Goal: Transaction & Acquisition: Obtain resource

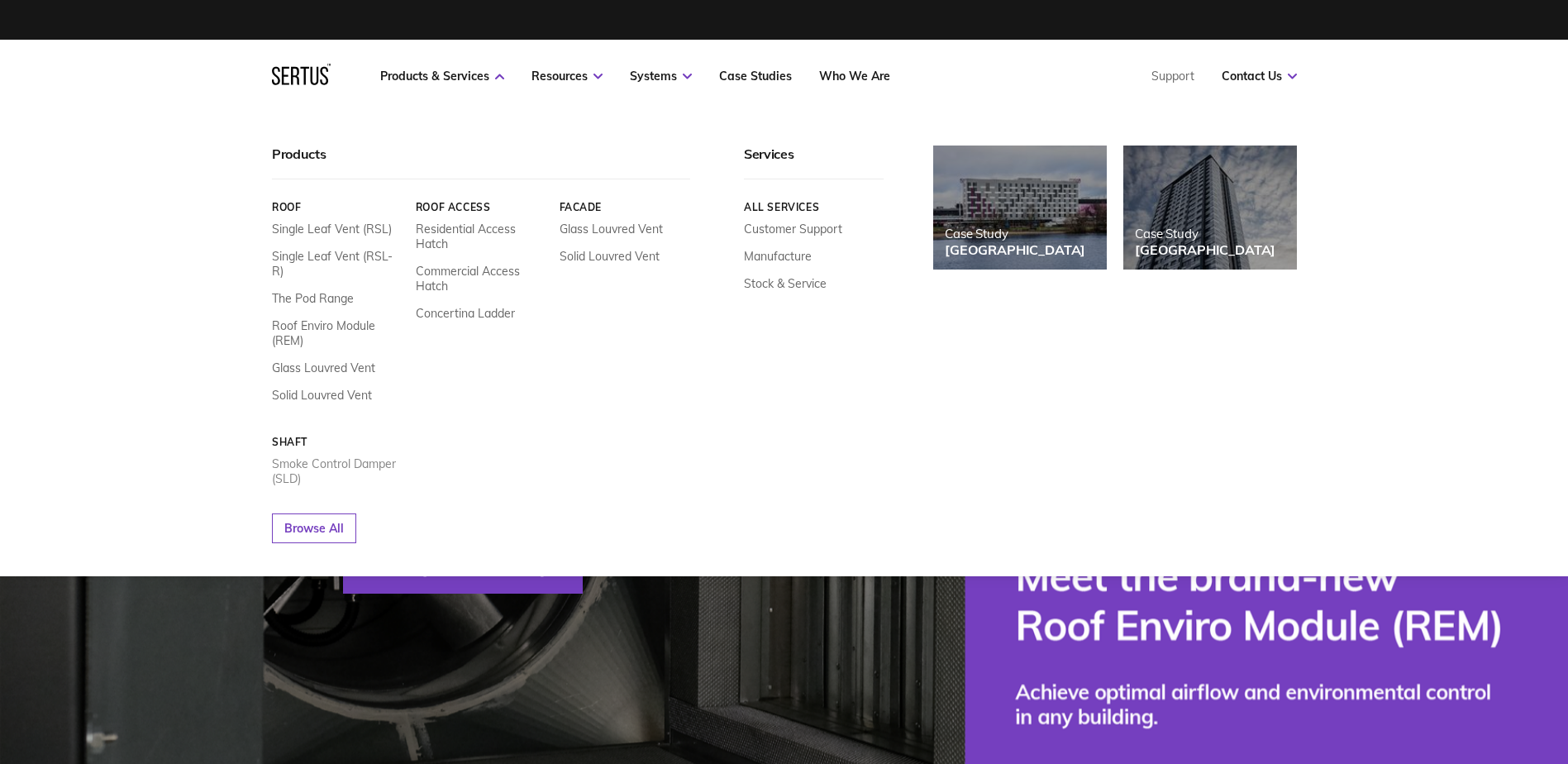
click at [299, 463] on link "Smoke Control Damper (SLD)" at bounding box center [337, 470] width 132 height 30
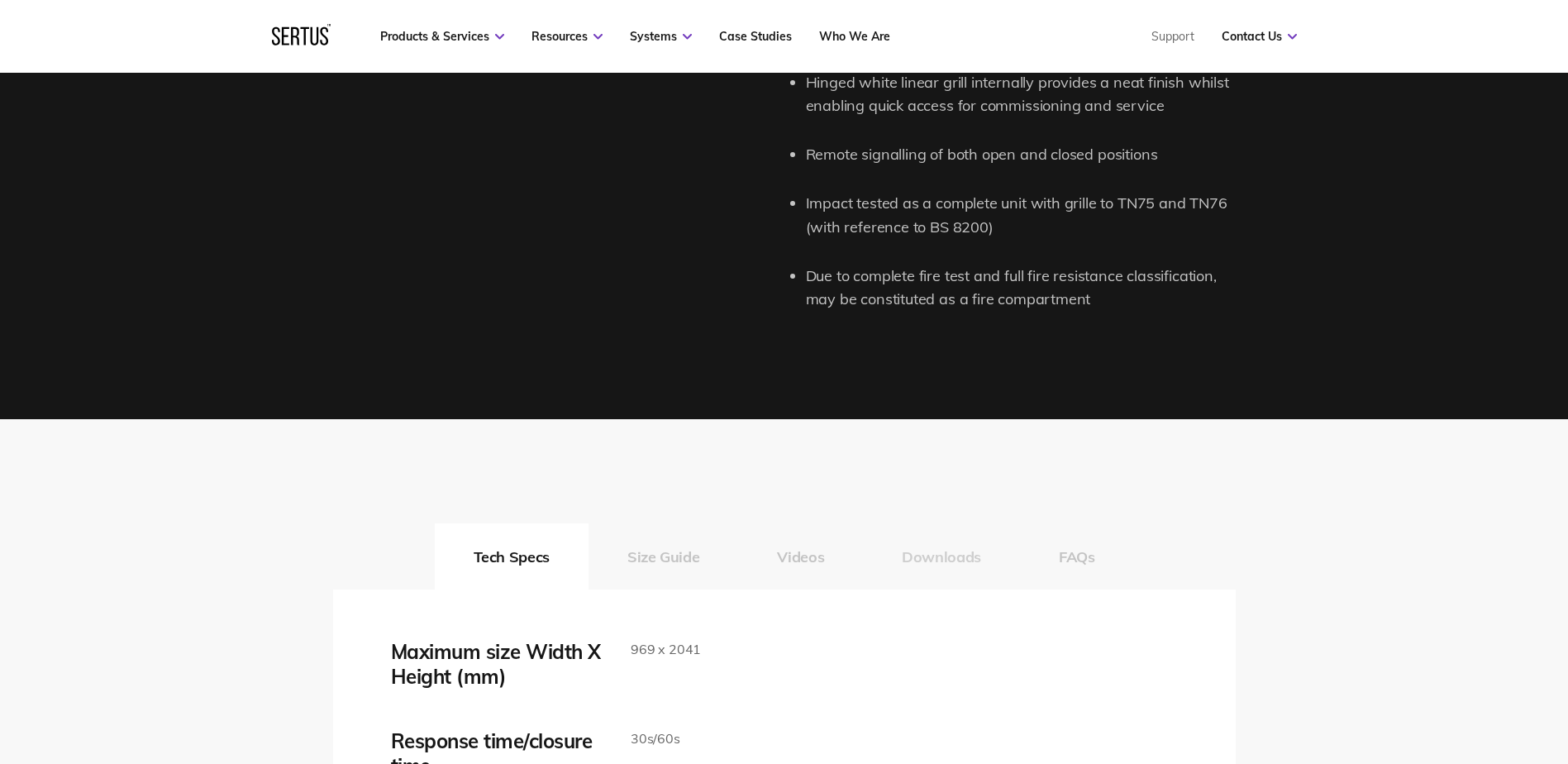
scroll to position [2290, 0]
click at [938, 539] on button "Downloads" at bounding box center [941, 557] width 157 height 66
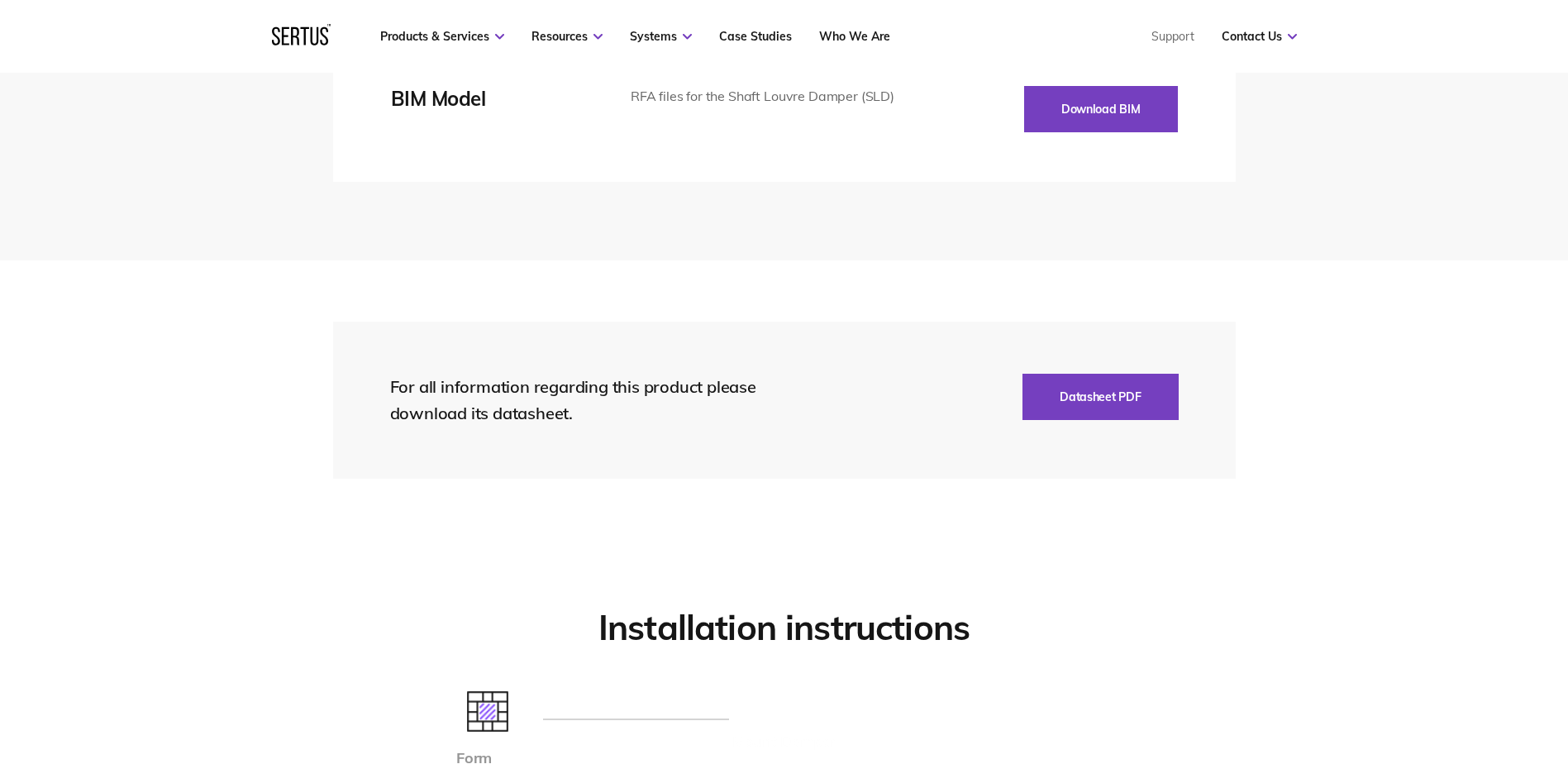
scroll to position [3551, 0]
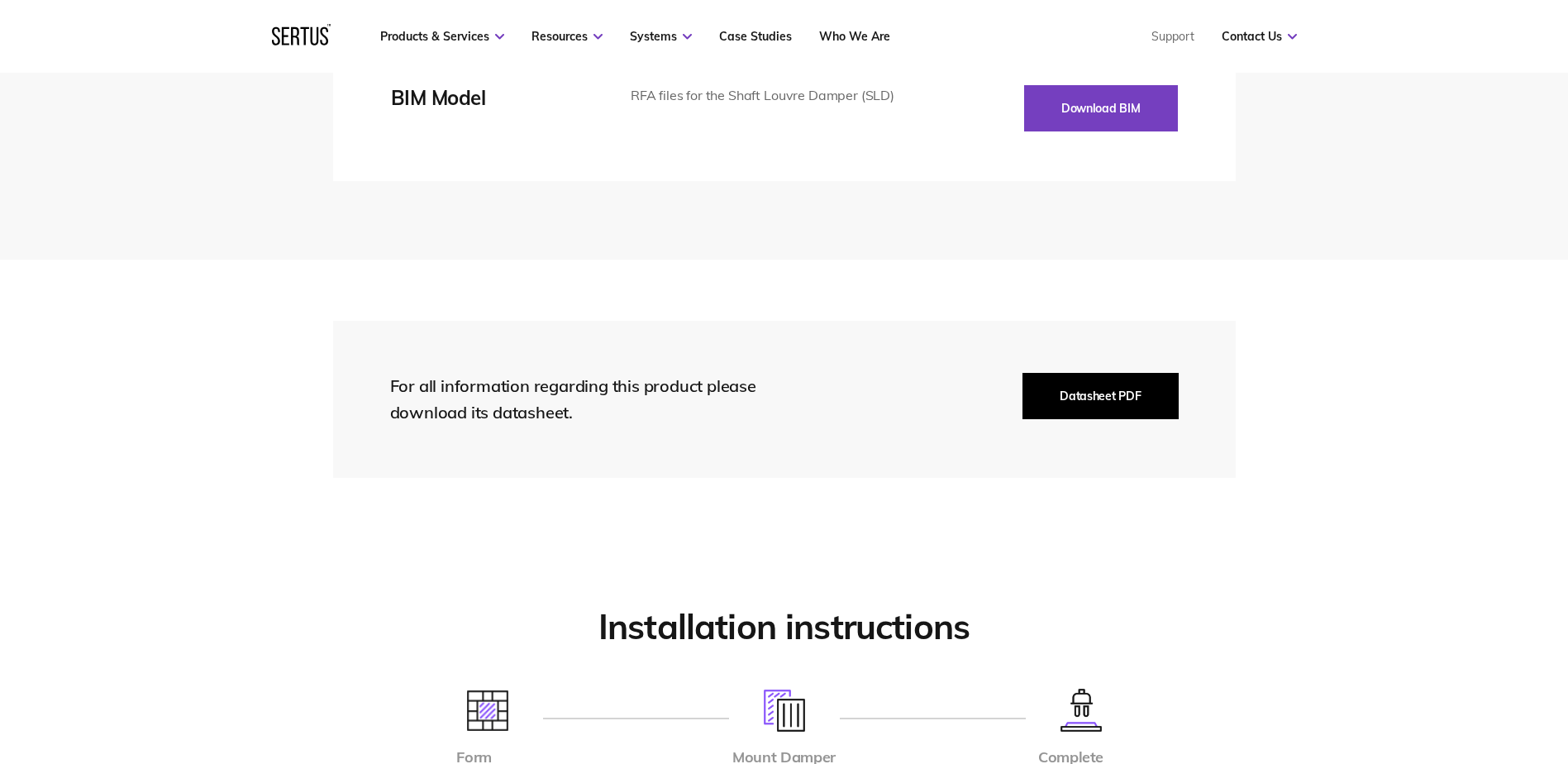
click at [1082, 384] on button "Datasheet PDF" at bounding box center [1100, 396] width 155 height 47
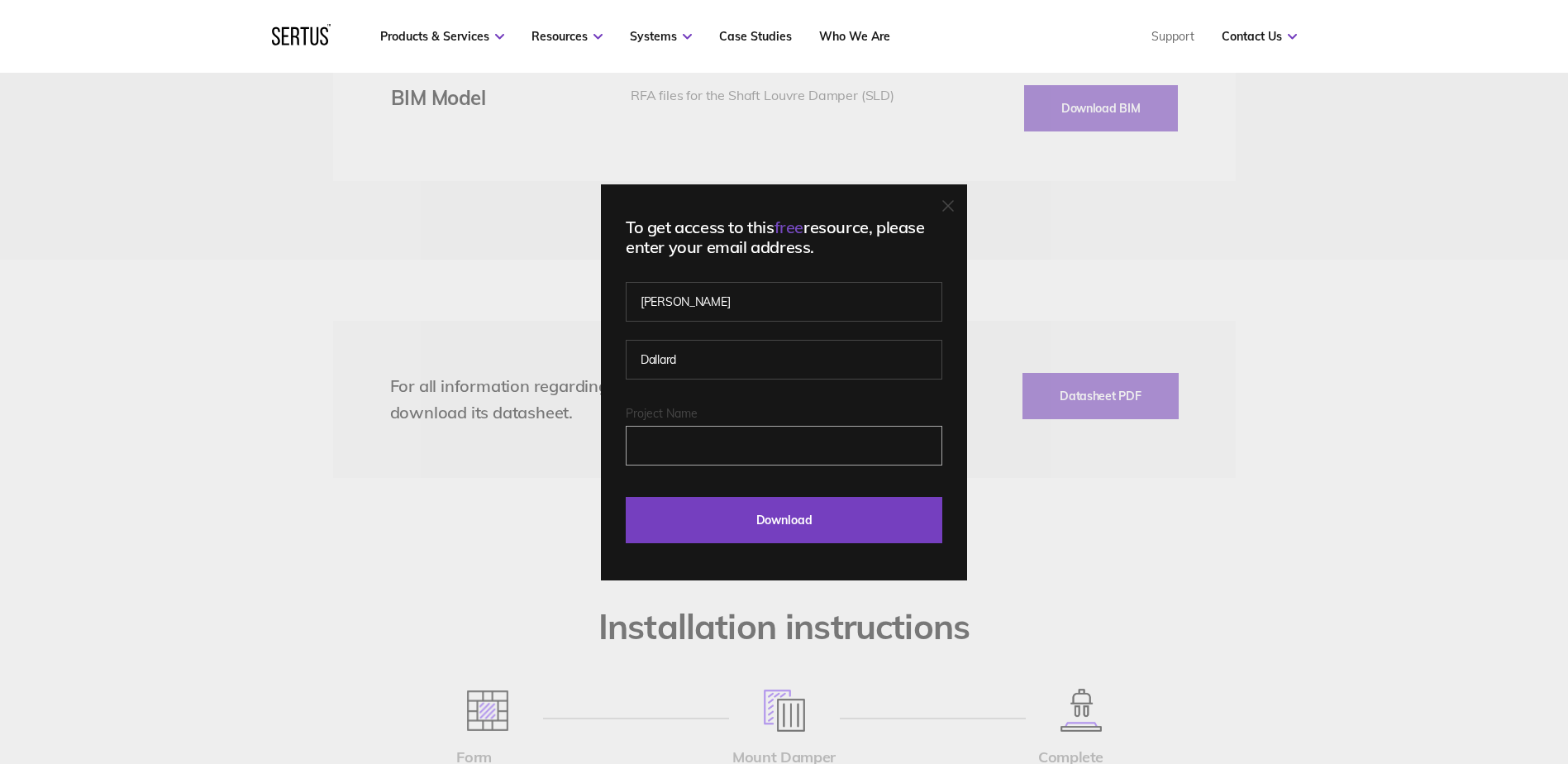
click at [686, 436] on input "Project Name" at bounding box center [784, 445] width 317 height 40
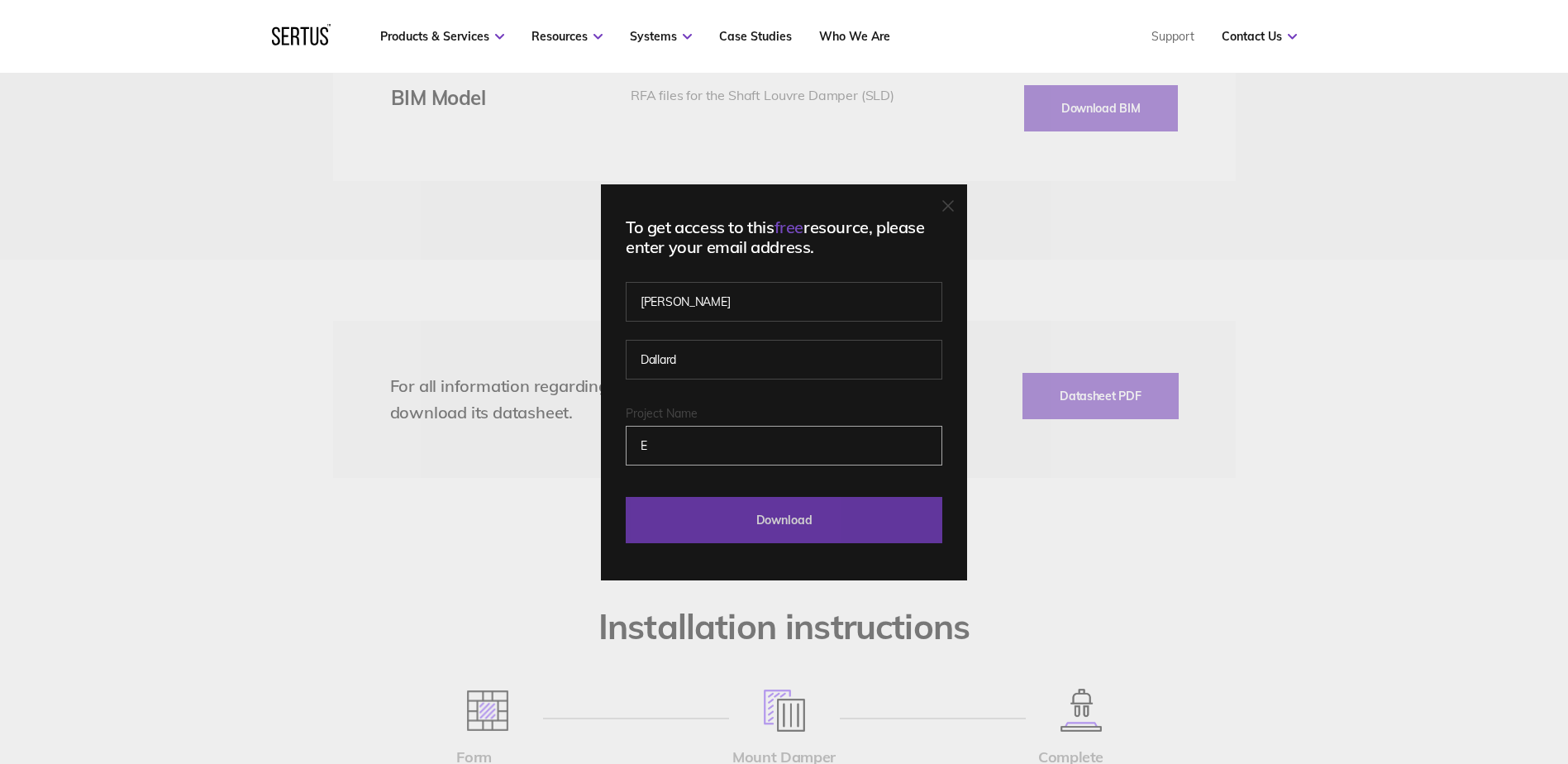
type input "[GEOGRAPHIC_DATA]"
click at [738, 525] on input "Download" at bounding box center [784, 520] width 317 height 47
